Goal: Navigation & Orientation: Find specific page/section

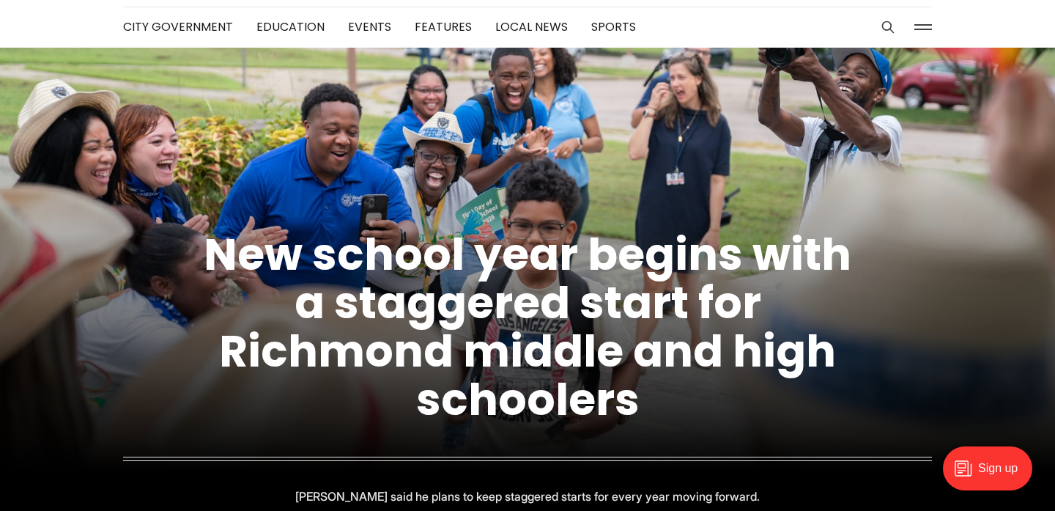
scroll to position [49, 0]
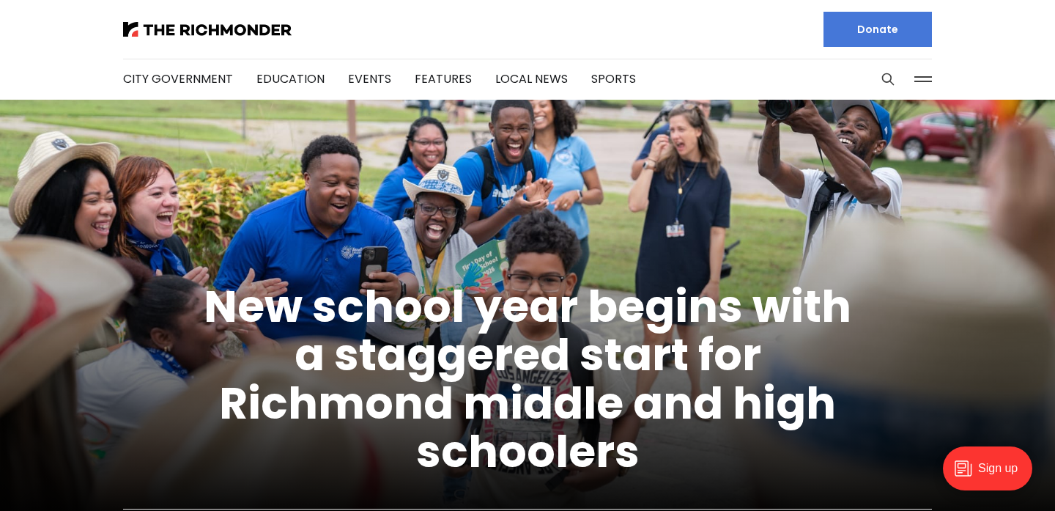
click at [922, 80] on button at bounding box center [923, 79] width 22 height 22
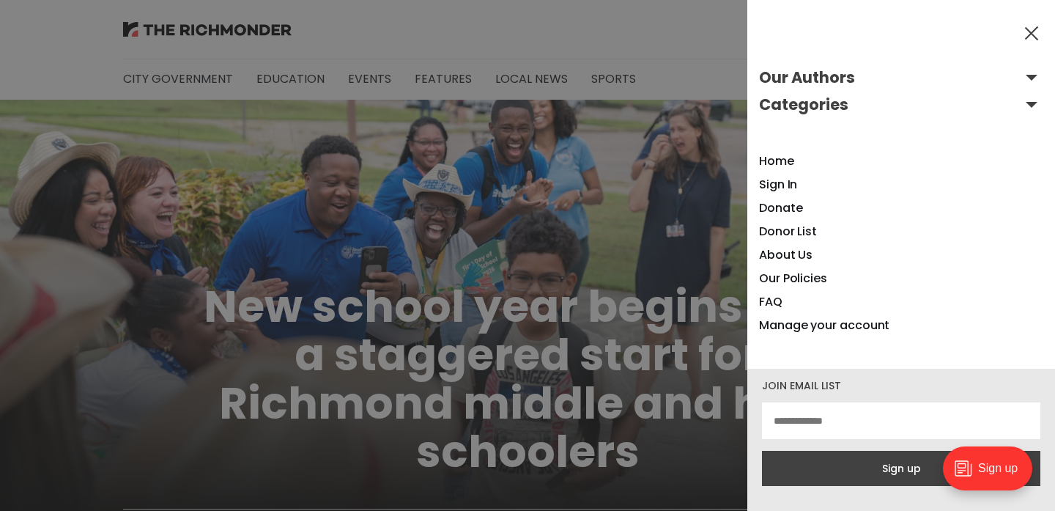
click at [890, 229] on ul "Home Sign In Donate Donor List About Us Our Policies FAQ Manage your account" at bounding box center [901, 243] width 284 height 188
click at [790, 254] on link "About Us" at bounding box center [785, 254] width 53 height 17
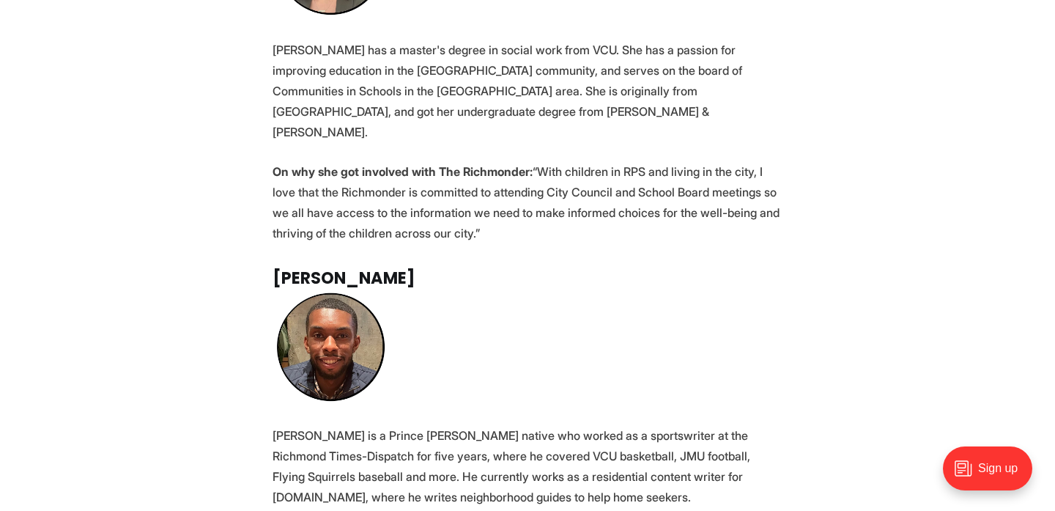
scroll to position [2507, 0]
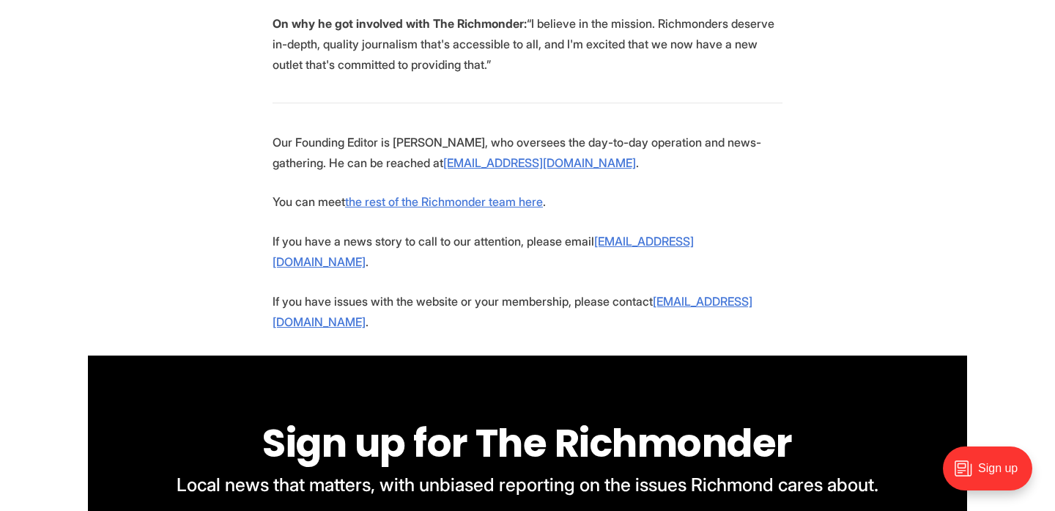
scroll to position [2947, 0]
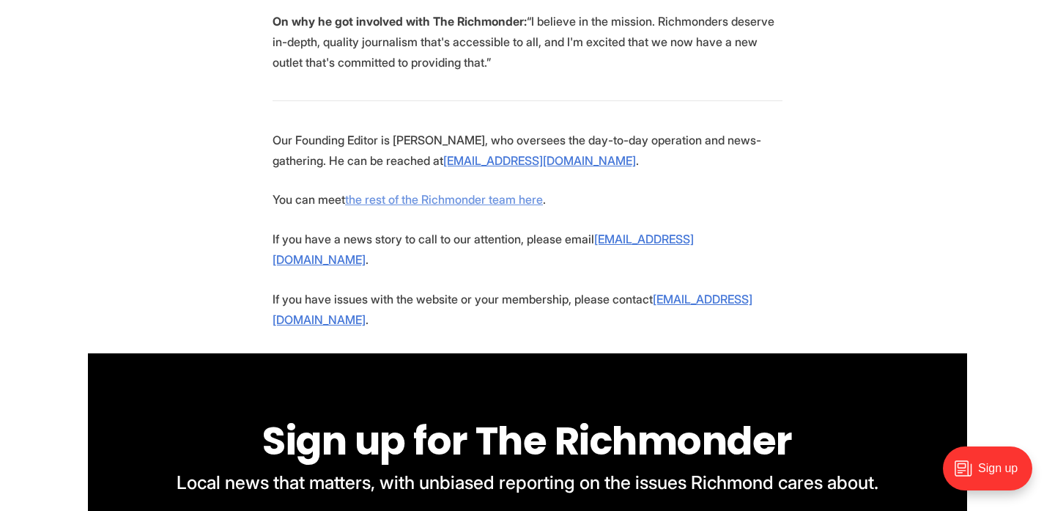
click at [380, 192] on link "the rest of the Richmonder team here" at bounding box center [444, 199] width 198 height 15
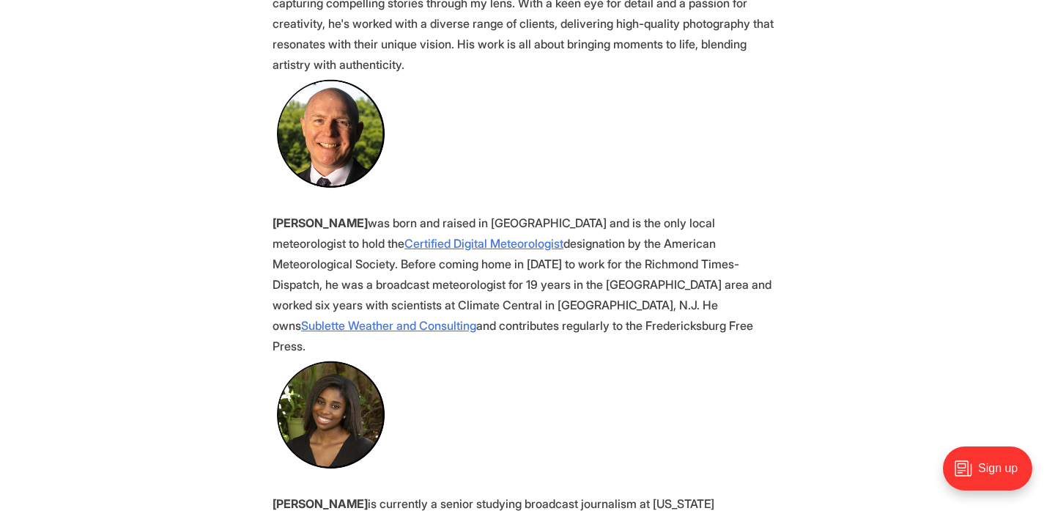
scroll to position [2041, 0]
